Goal: Register for event/course

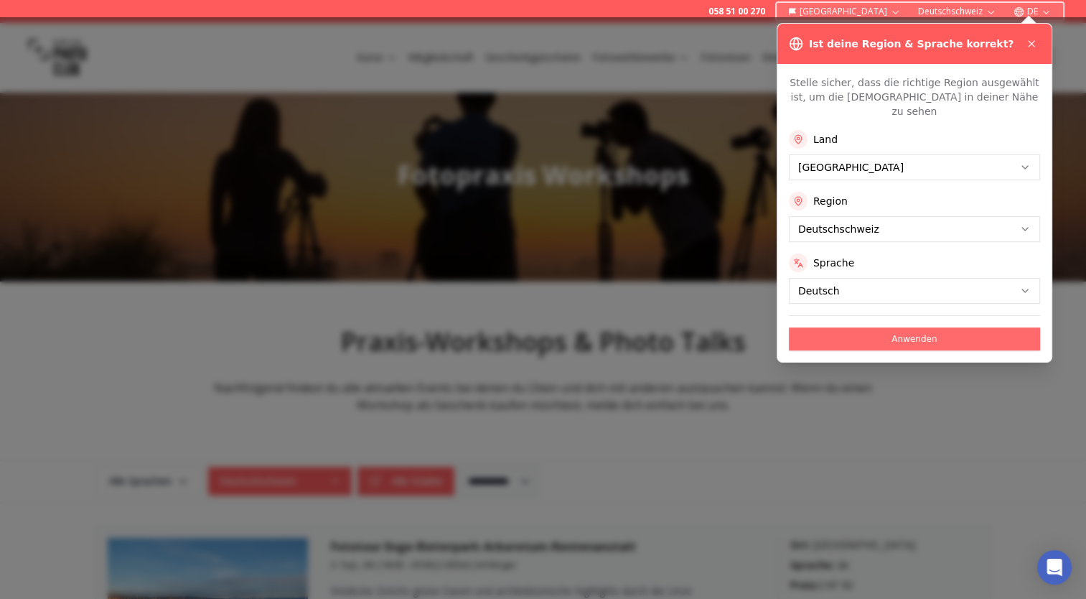
click at [913, 327] on button "Anwenden" at bounding box center [914, 338] width 251 height 23
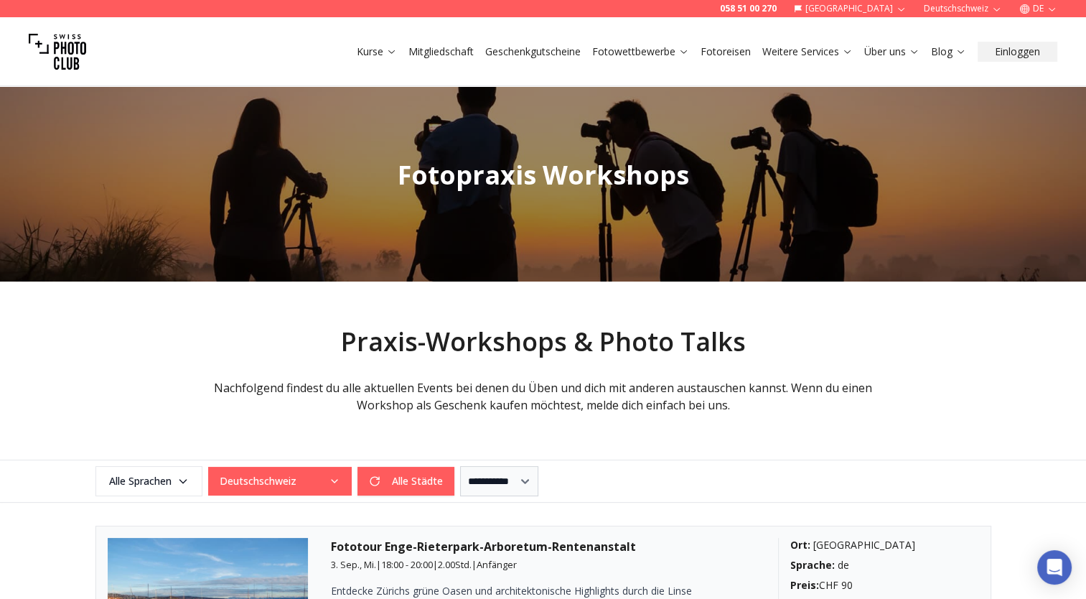
scroll to position [72, 0]
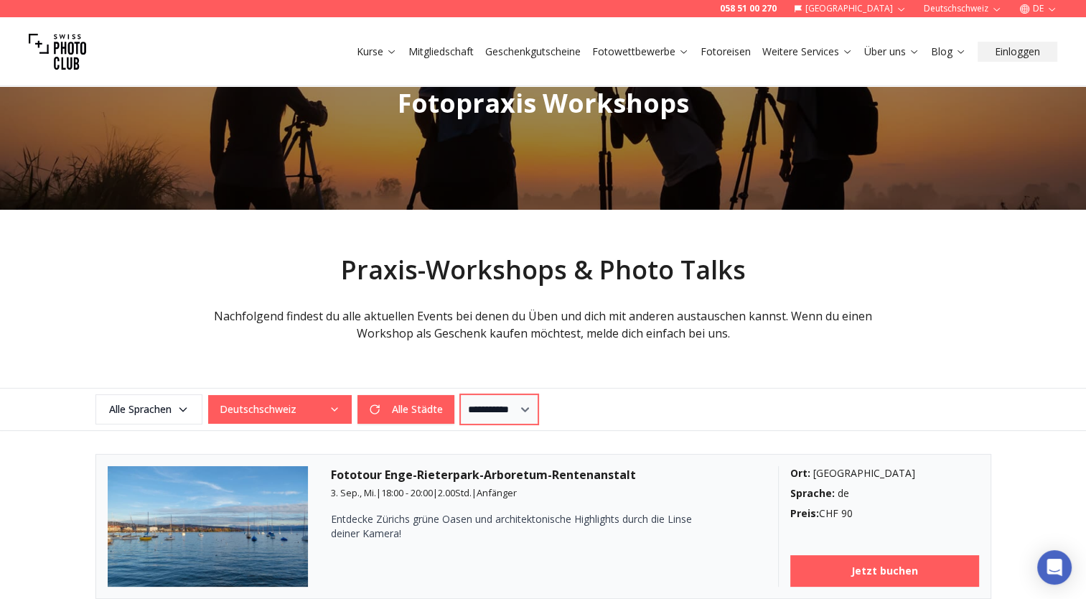
click at [539, 409] on select "**********" at bounding box center [499, 409] width 78 height 30
click at [629, 405] on div "**********" at bounding box center [543, 409] width 919 height 30
click at [422, 409] on button "Alle Städte" at bounding box center [406, 409] width 97 height 29
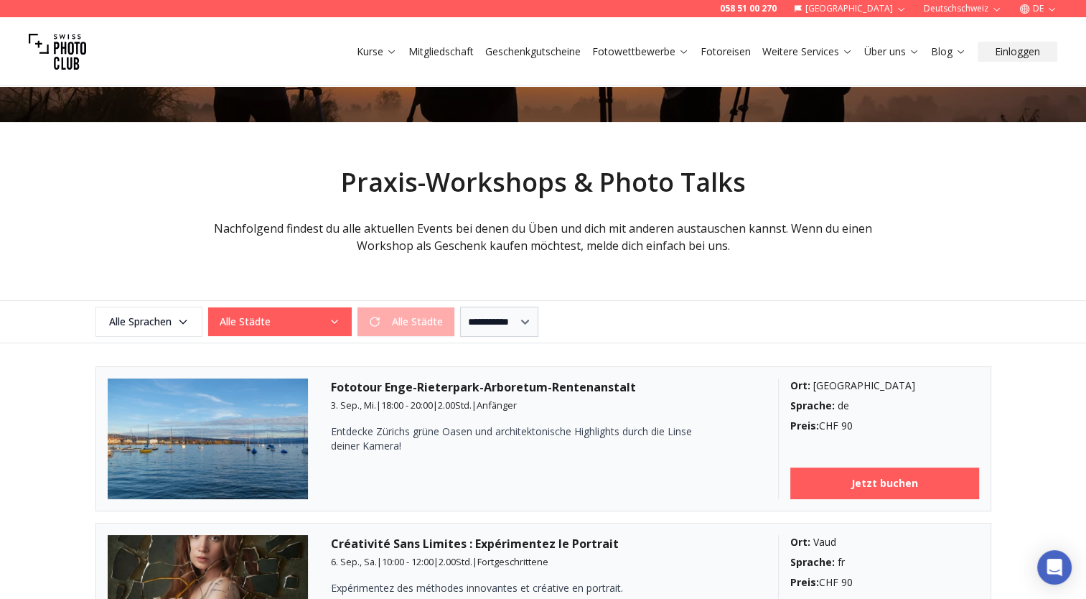
scroll to position [144, 0]
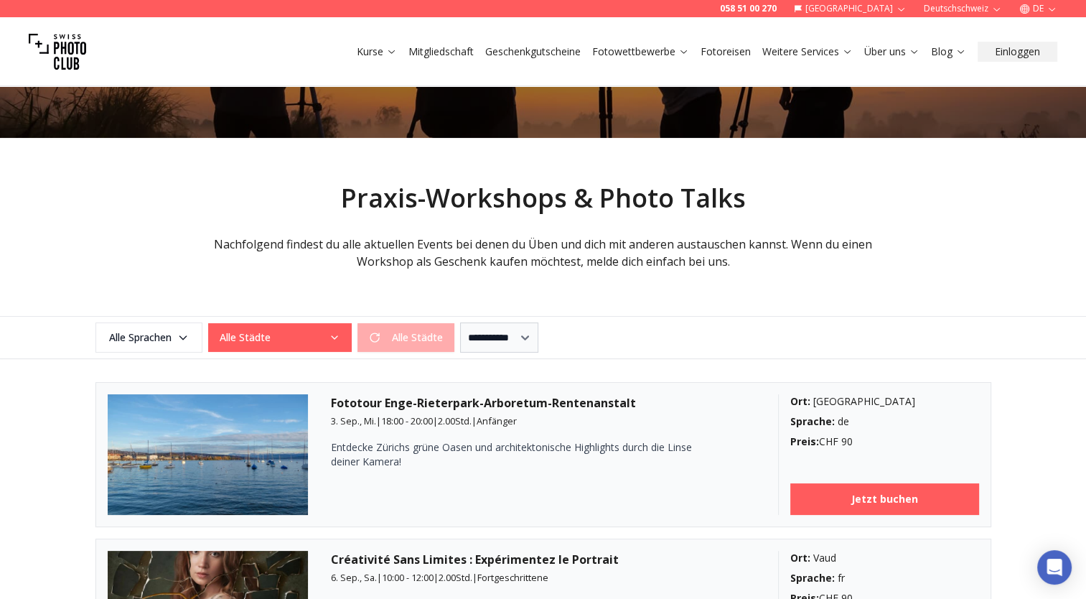
click at [338, 338] on icon "button" at bounding box center [334, 337] width 11 height 11
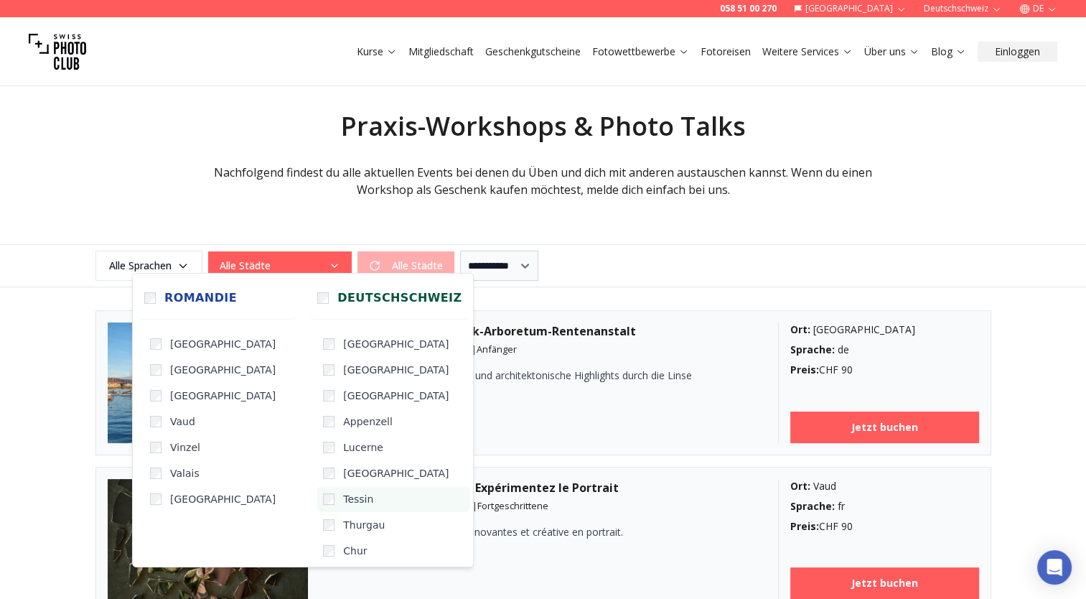
scroll to position [287, 0]
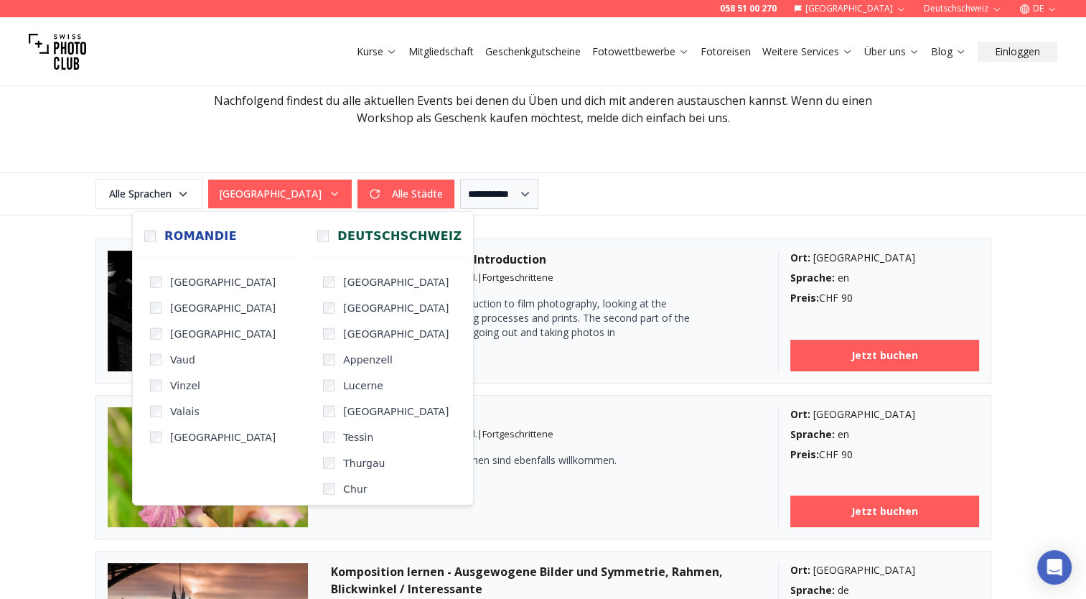
click at [704, 246] on article "Analog Photography: An Introduction [DATE], Sa. | 10:00 - 12:00 | 2.00 Std. | F…" at bounding box center [544, 310] width 896 height 145
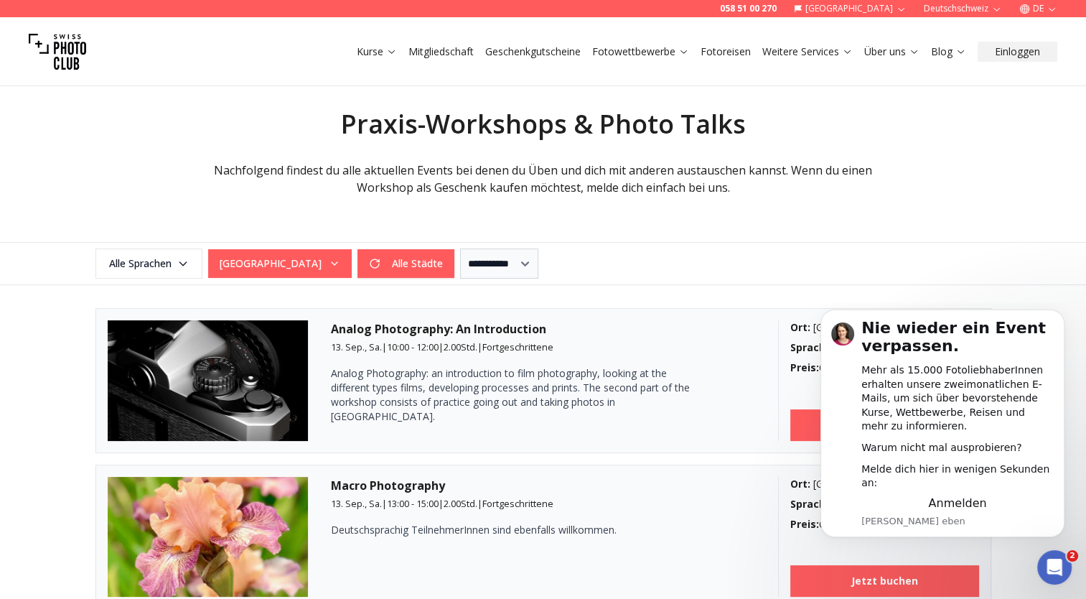
scroll to position [215, 0]
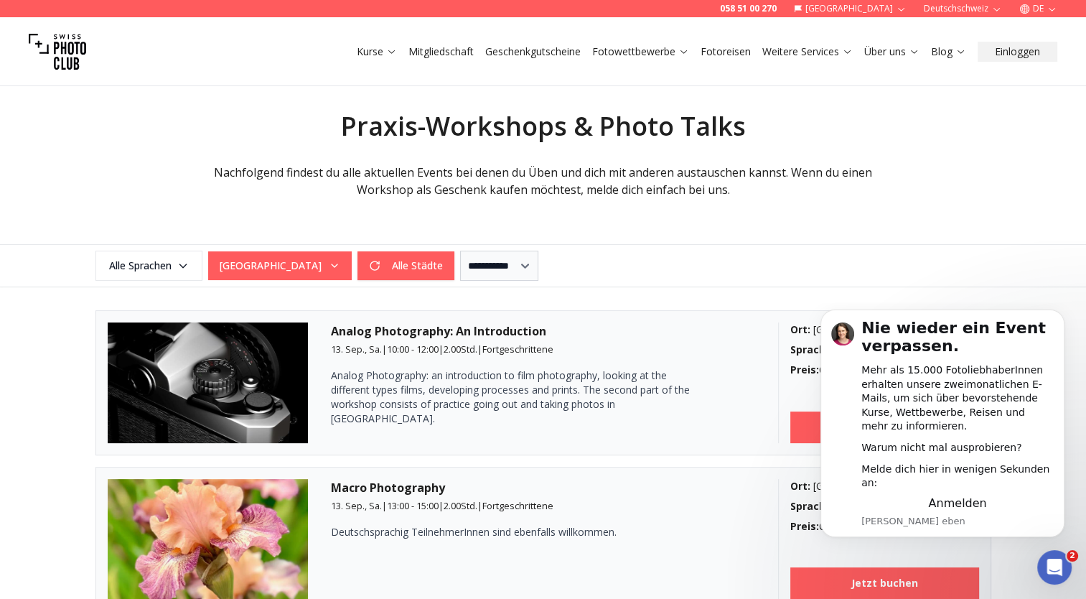
click at [725, 51] on link "Fotoreisen" at bounding box center [726, 52] width 50 height 14
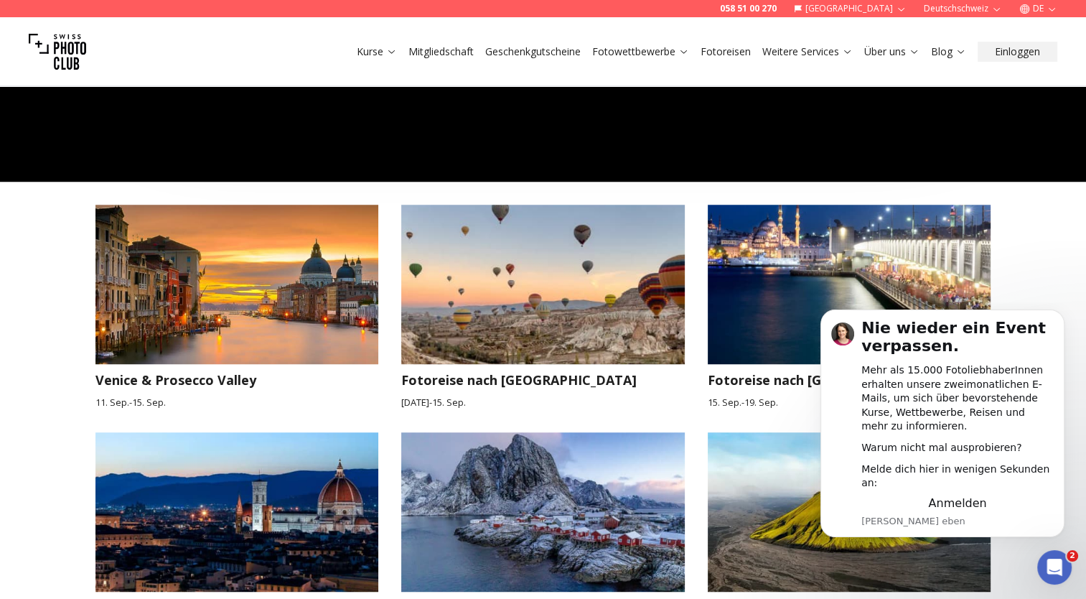
scroll to position [1221, 0]
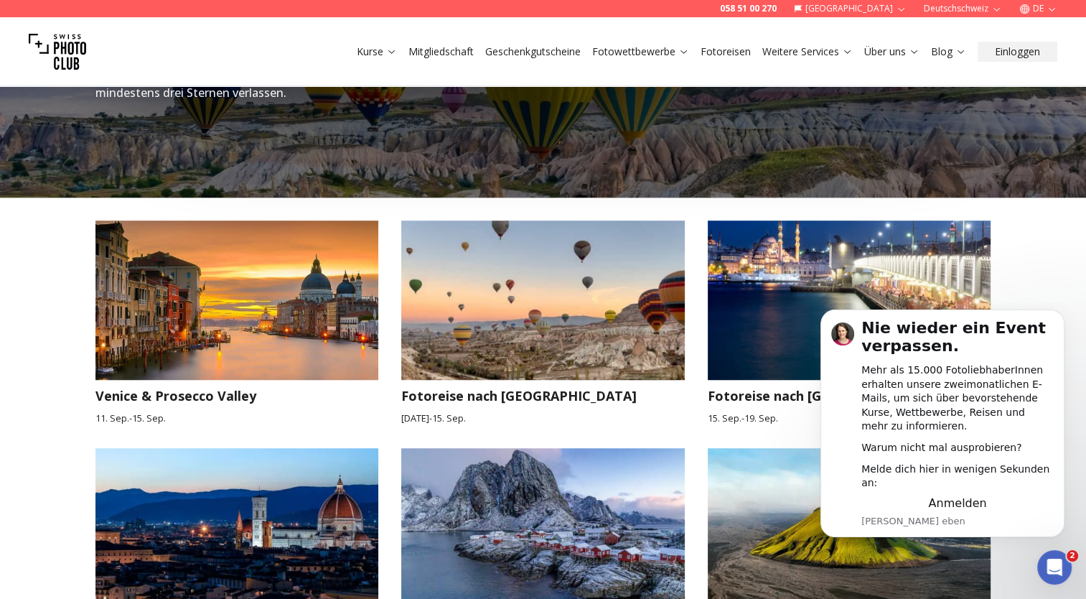
click at [1053, 228] on div "Fotoreisen in [GEOGRAPHIC_DATA] Wir haben einige wunderschöne Reiseziele in [GE…" at bounding box center [543, 231] width 1086 height 889
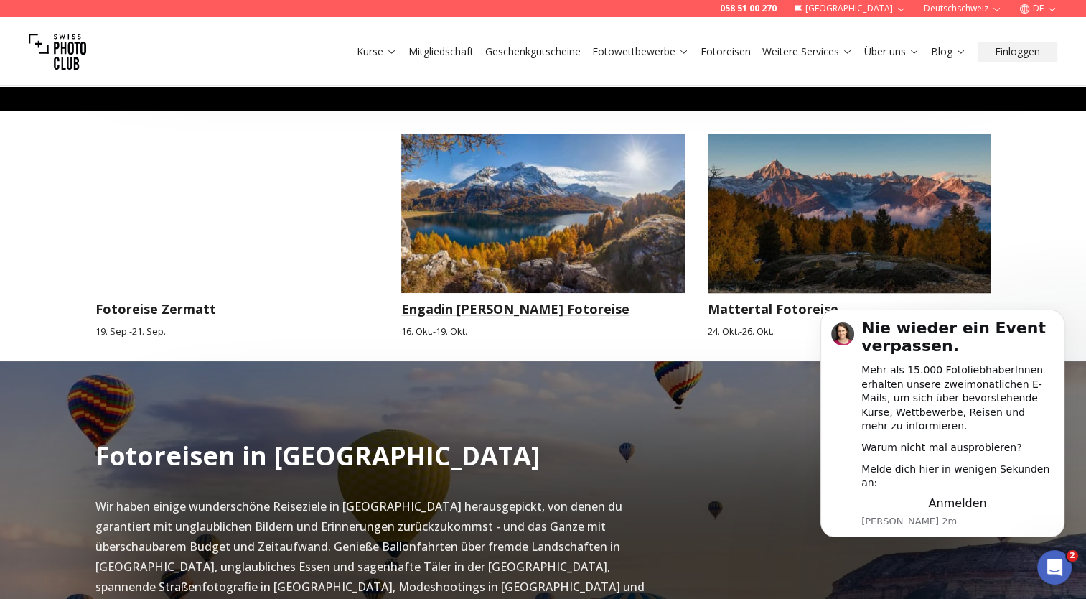
scroll to position [718, 0]
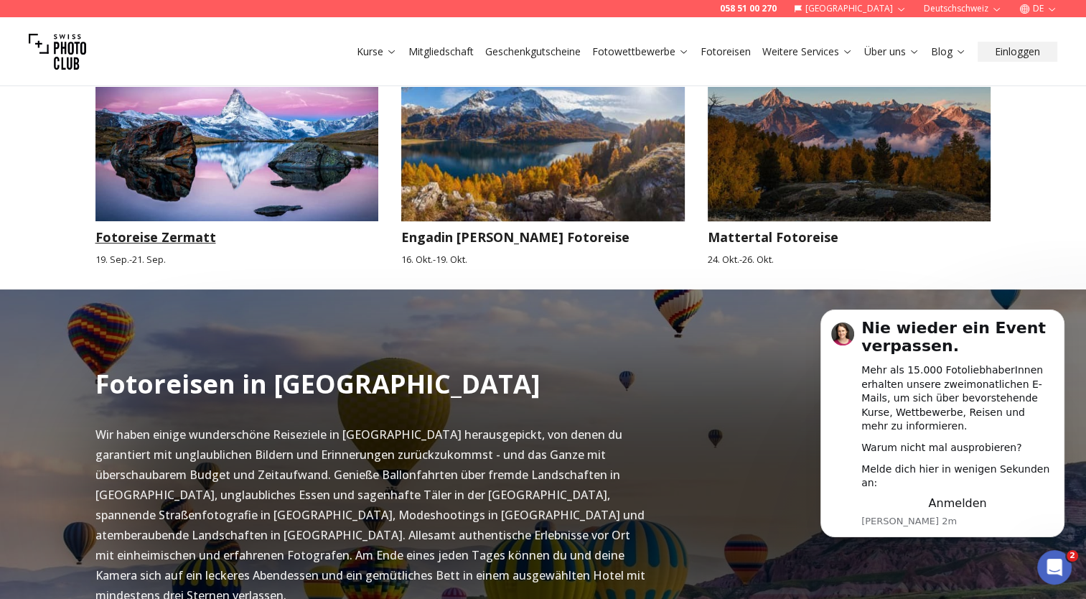
click at [288, 162] on img at bounding box center [238, 141] width 284 height 159
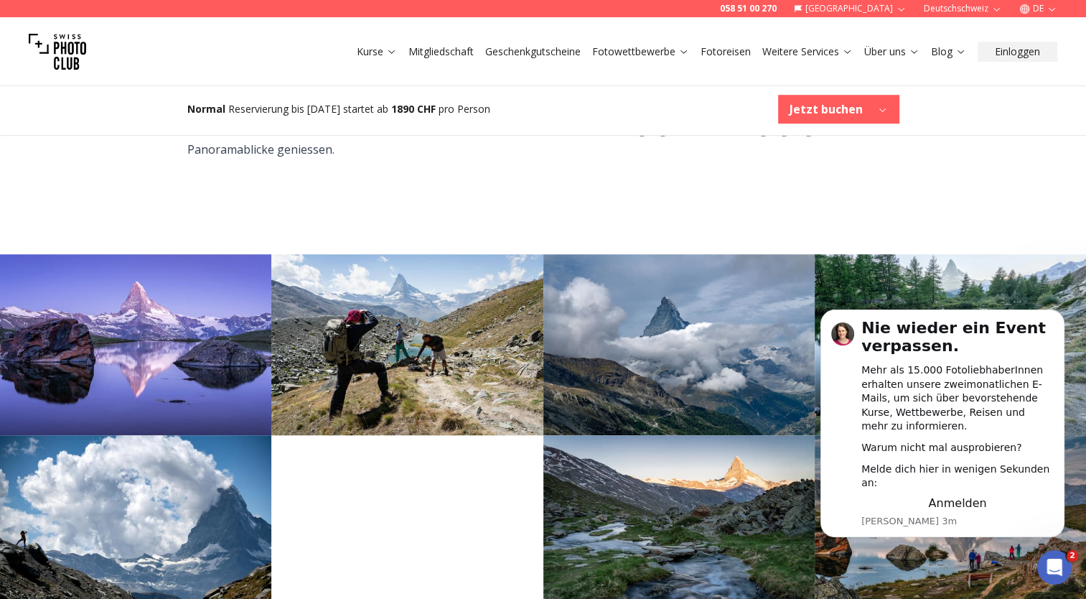
scroll to position [934, 0]
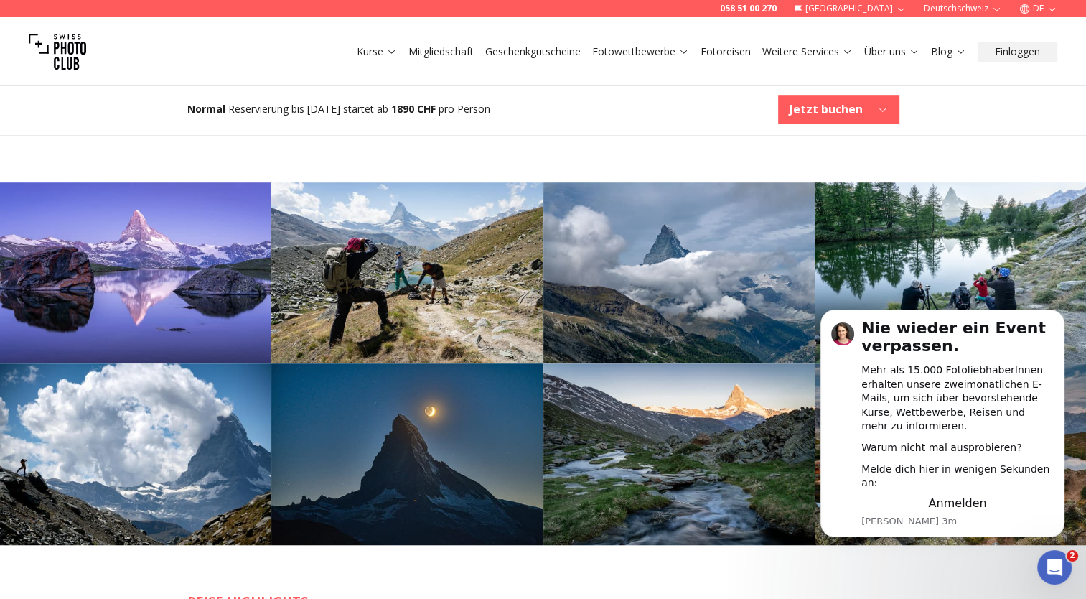
click at [496, 372] on img at bounding box center [406, 453] width 271 height 181
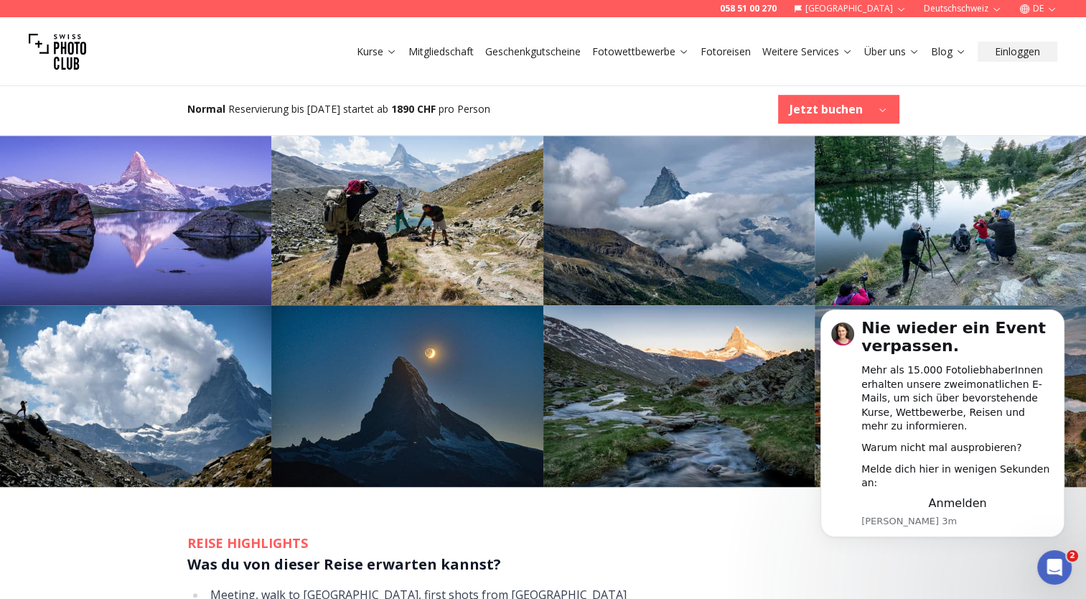
scroll to position [1005, 0]
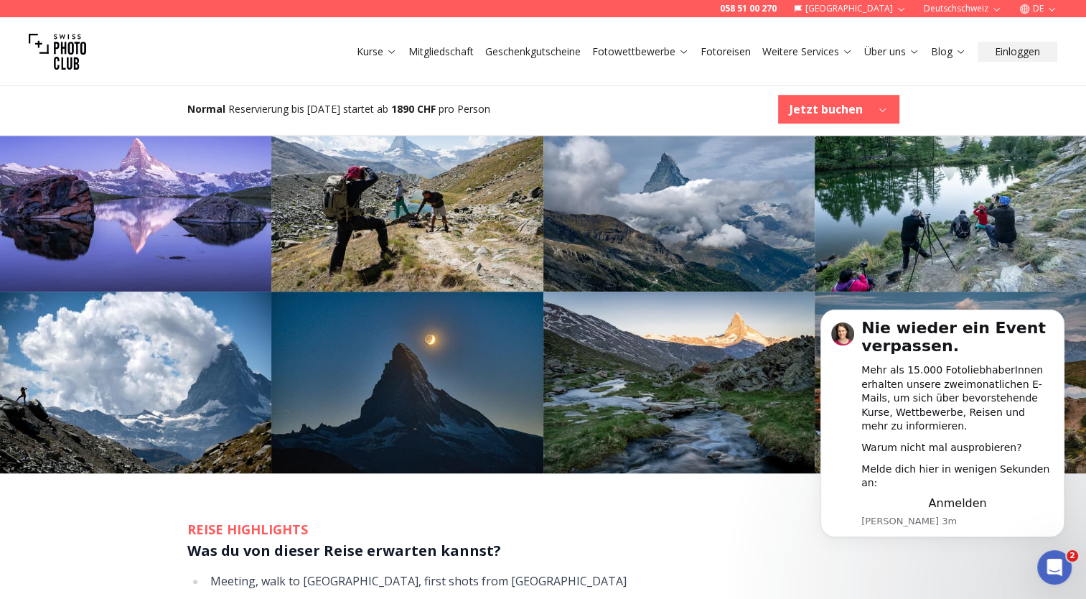
click at [444, 371] on img at bounding box center [406, 382] width 271 height 181
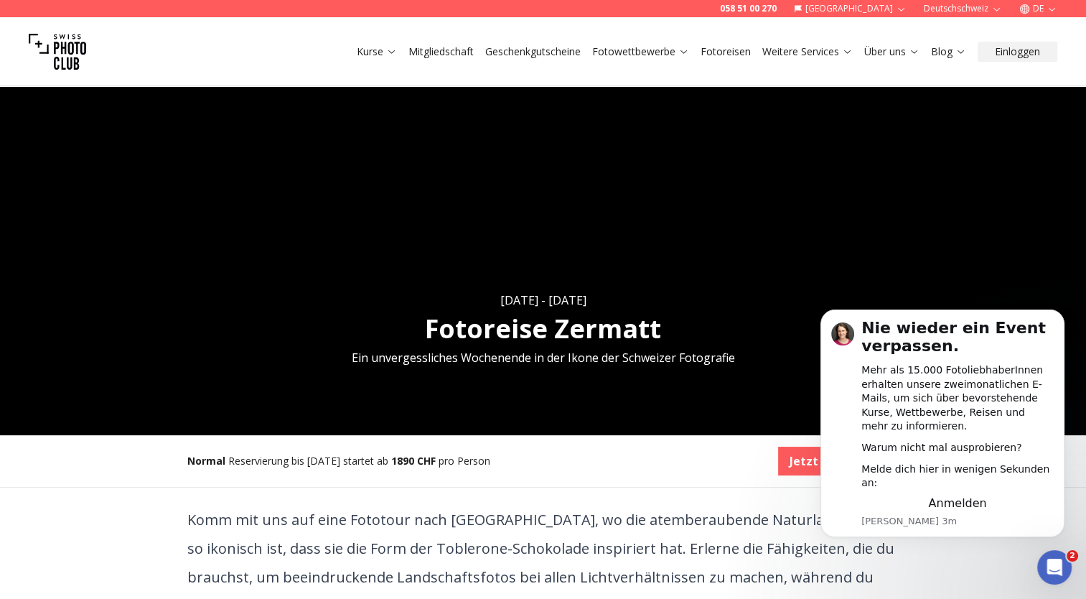
scroll to position [0, 0]
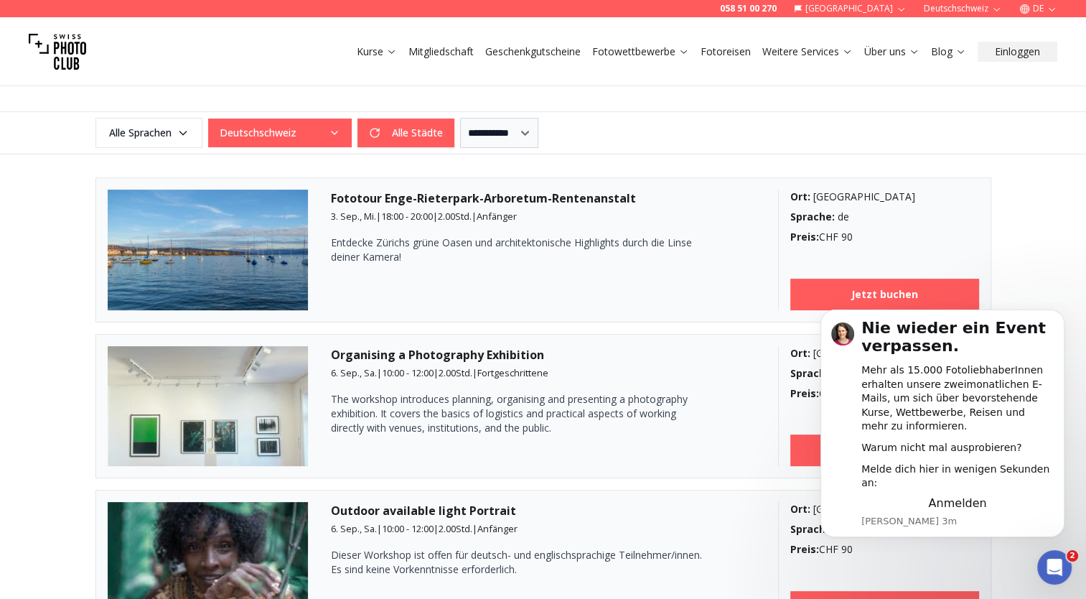
scroll to position [359, 0]
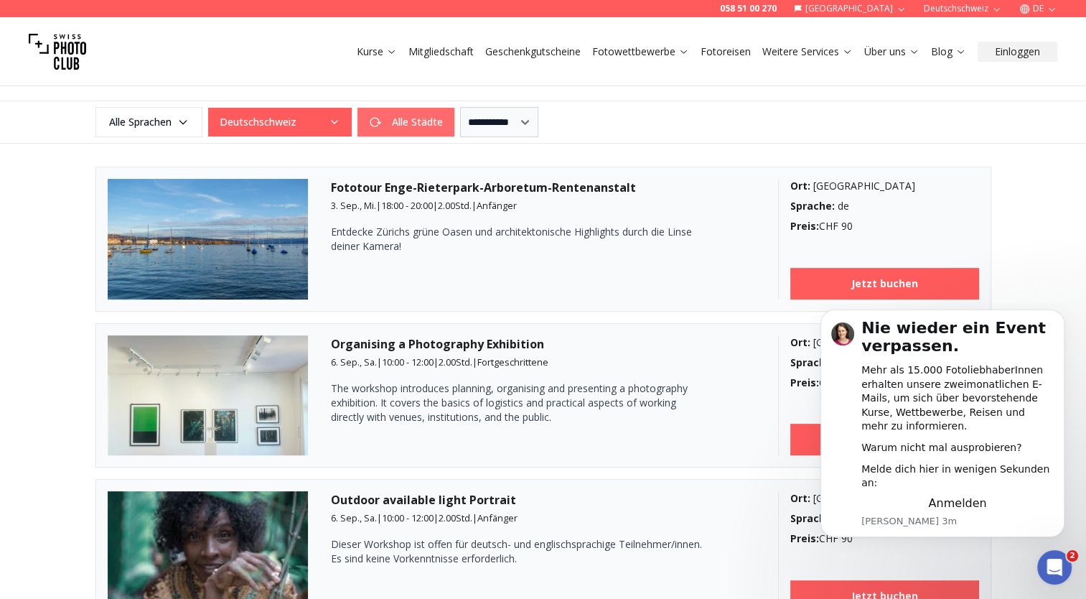
click at [436, 126] on button "Alle Städte" at bounding box center [406, 122] width 97 height 29
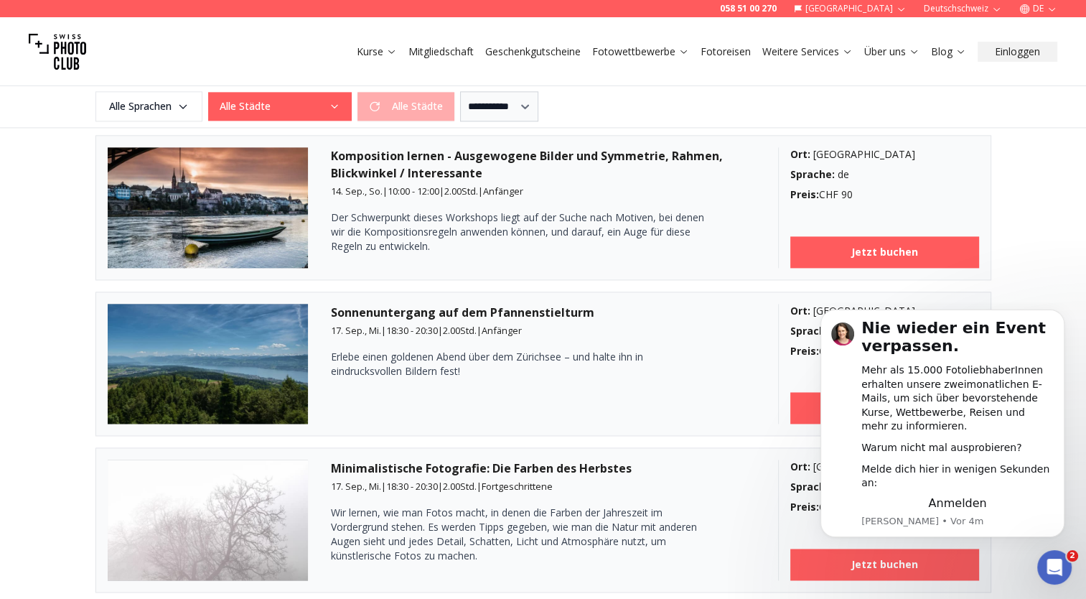
scroll to position [2011, 0]
